Goal: Navigation & Orientation: Go to known website

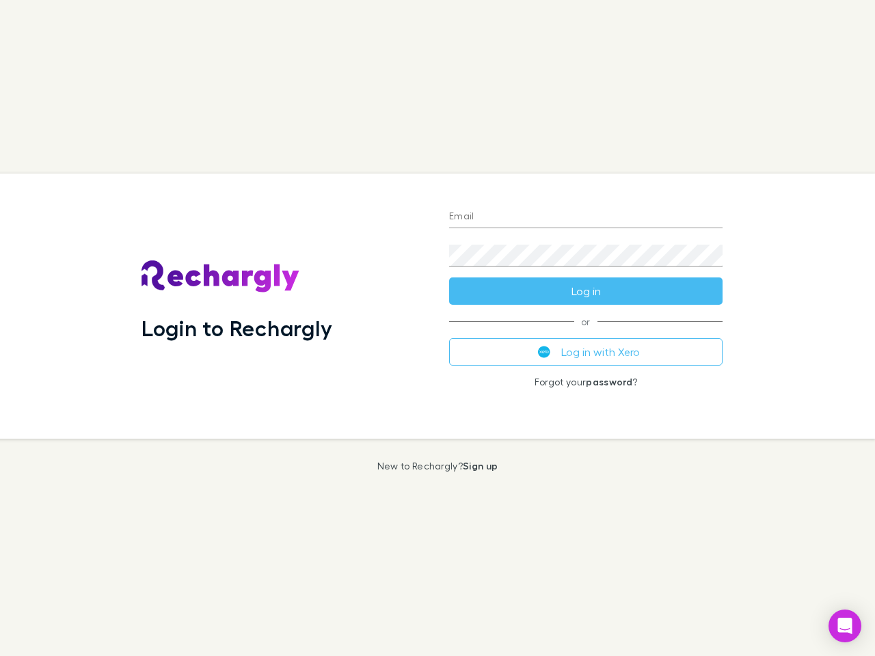
click at [437, 328] on div "Login to Rechargly" at bounding box center [285, 306] width 308 height 265
click at [586, 217] on input "Email" at bounding box center [585, 217] width 273 height 22
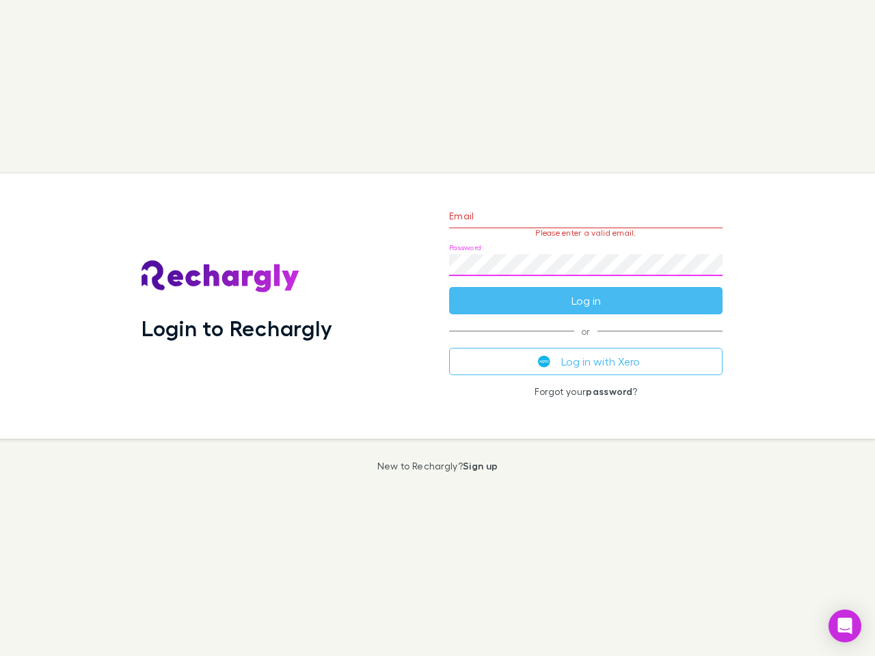
click at [586, 291] on form "Email Please enter a valid email. Password Log in" at bounding box center [585, 254] width 273 height 119
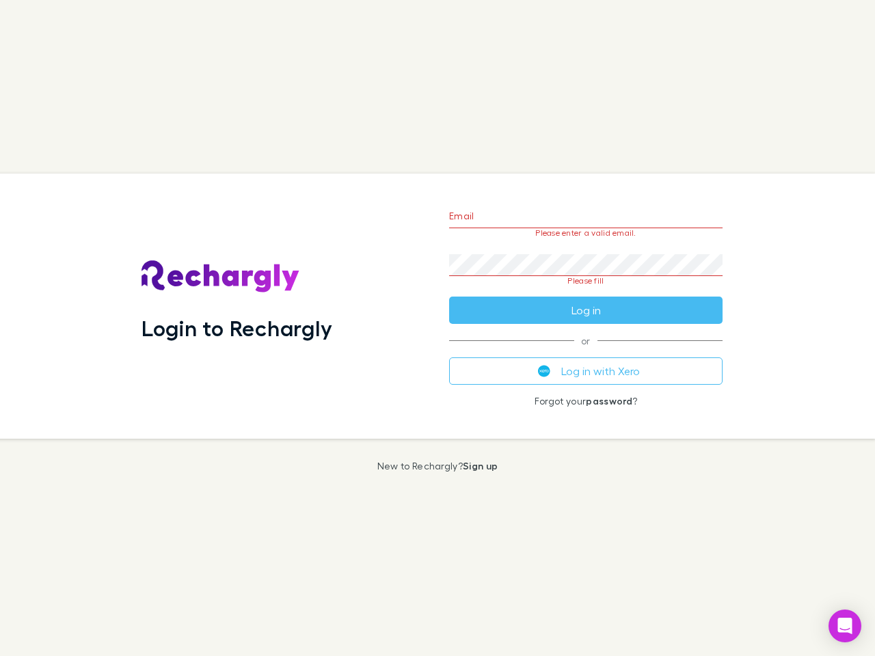
click at [586, 352] on div "Email Please enter a valid email. Password Please fill Log in or Log in with Xe…" at bounding box center [585, 306] width 295 height 265
click at [845, 626] on icon "Open Intercom Messenger" at bounding box center [845, 626] width 14 height 16
